Goal: Information Seeking & Learning: Learn about a topic

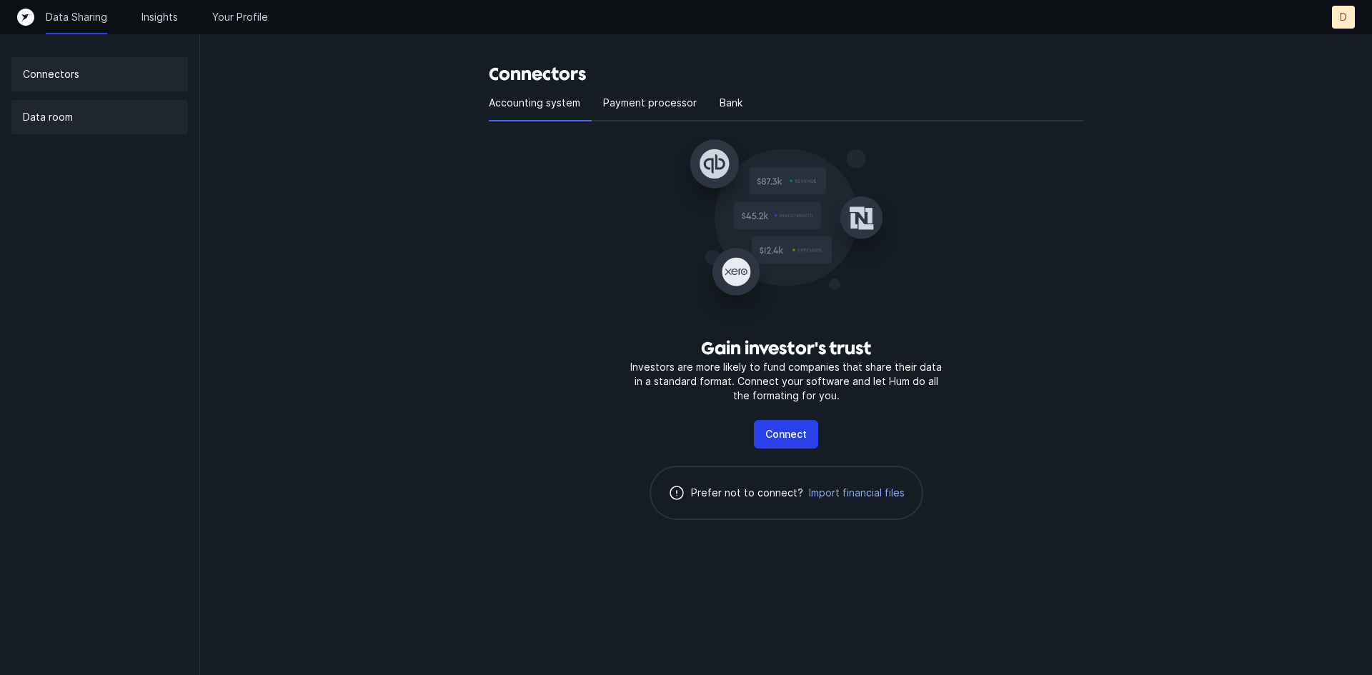
click at [81, 118] on div "Data room" at bounding box center [99, 117] width 176 height 34
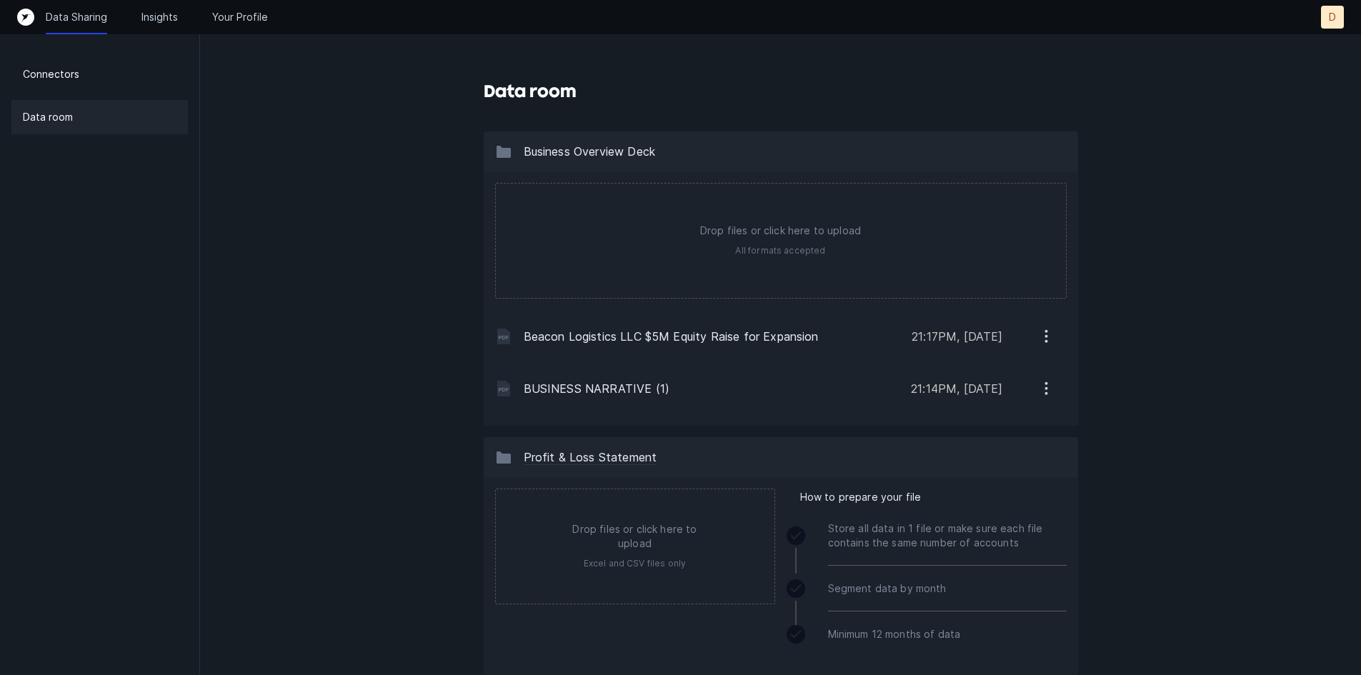
click at [159, 24] on div "Data Sharing Insights Your Profile D D" at bounding box center [680, 17] width 1327 height 23
click at [160, 21] on p "Insights" at bounding box center [159, 17] width 36 height 14
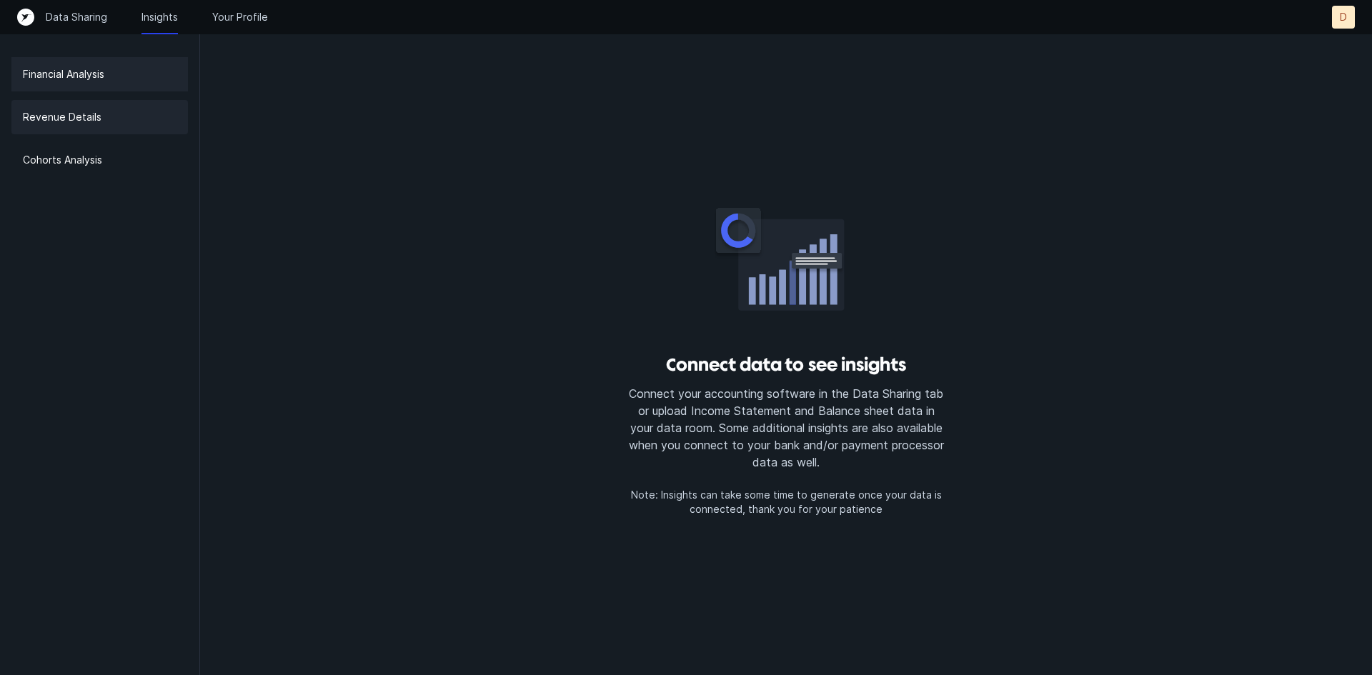
click at [72, 115] on p "Revenue Details" at bounding box center [62, 117] width 79 height 17
click at [76, 116] on p "Revenue Details" at bounding box center [62, 117] width 79 height 17
click at [78, 166] on p "Cohorts Analysis" at bounding box center [62, 159] width 79 height 17
click at [84, 119] on p "Revenue Details" at bounding box center [62, 117] width 79 height 17
click at [90, 71] on p "Financial Analysis" at bounding box center [63, 74] width 81 height 17
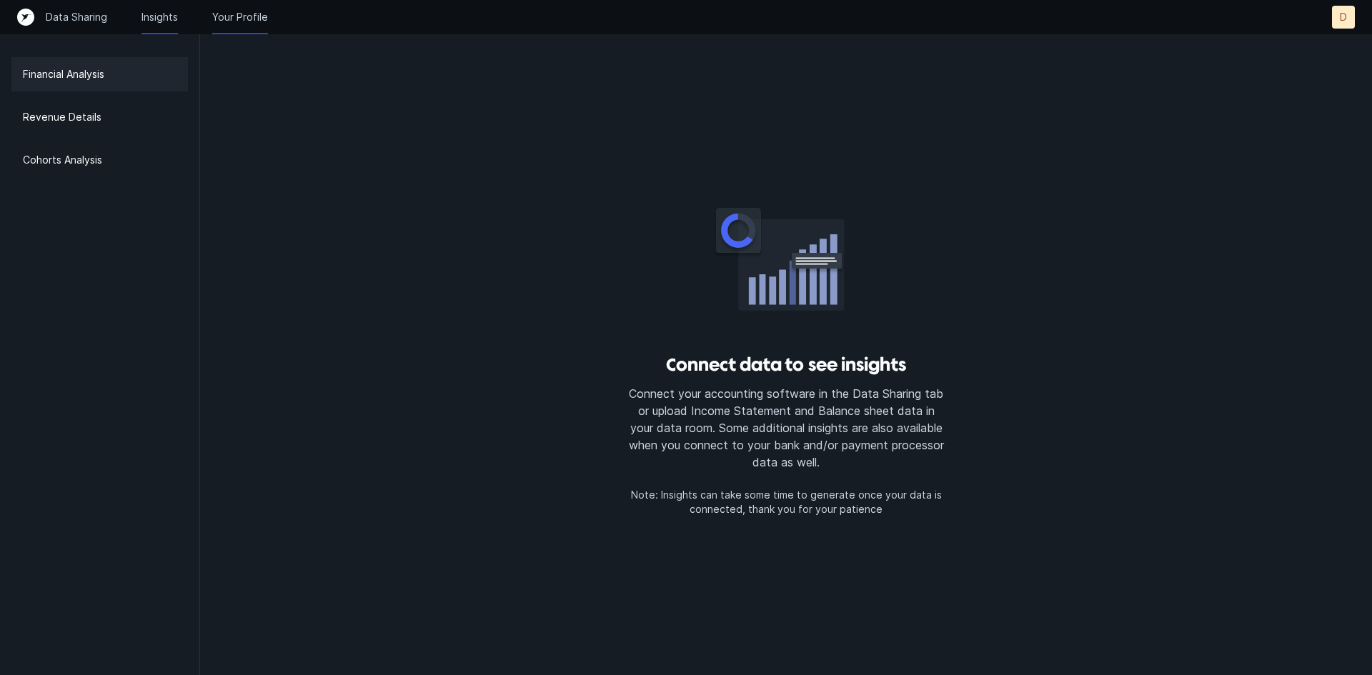
click at [227, 15] on p "Your Profile" at bounding box center [240, 17] width 56 height 14
